Goal: Register for event/course

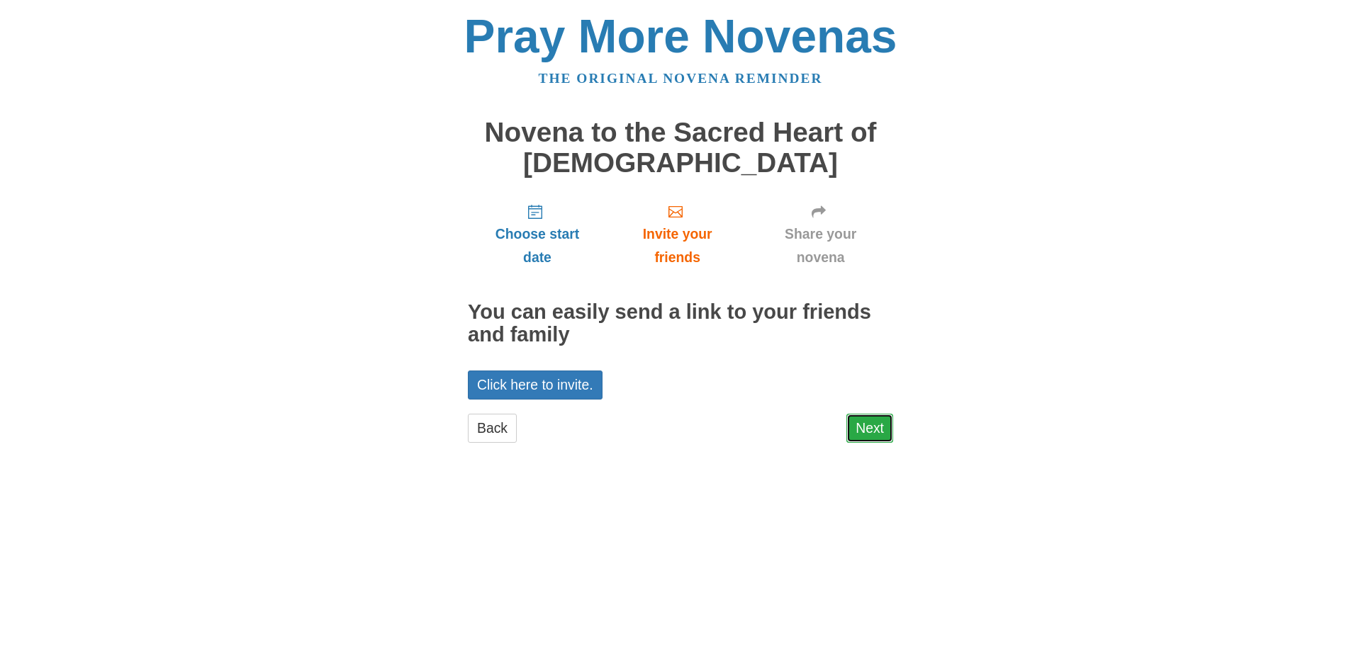
click at [849, 431] on link "Next" at bounding box center [869, 428] width 47 height 29
